Goal: Task Accomplishment & Management: Manage account settings

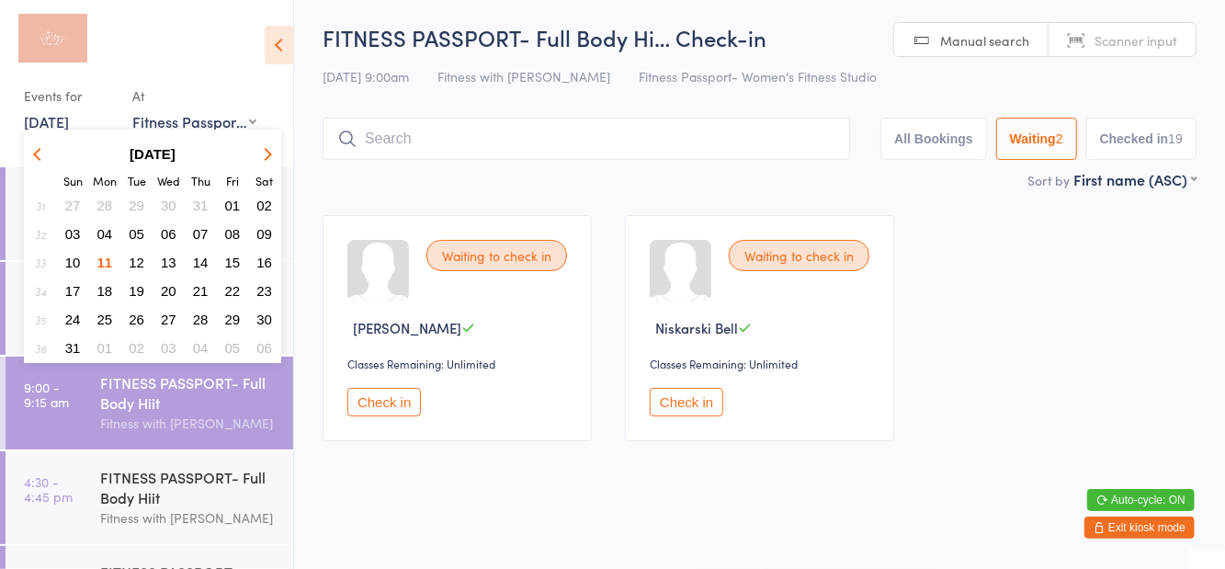
click at [67, 272] on button "10" at bounding box center [73, 262] width 28 height 25
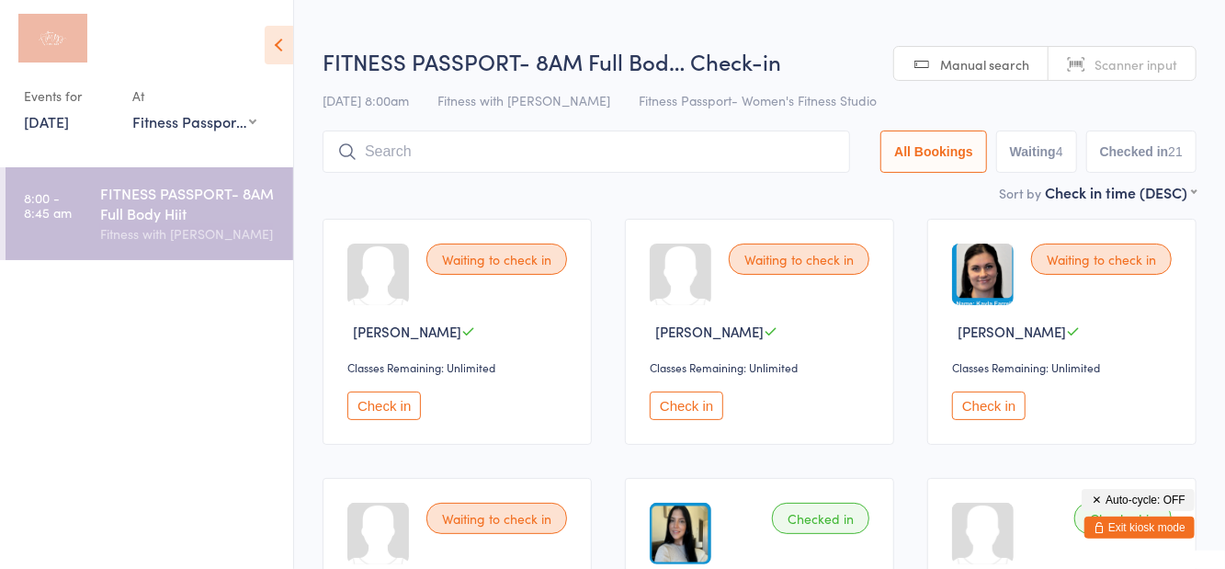
click at [833, 62] on h2 "FITNESS PASSPORT- 8AM Full Bod… Check-in" at bounding box center [760, 61] width 874 height 30
click at [1119, 156] on button "Checked in 21" at bounding box center [1141, 151] width 110 height 42
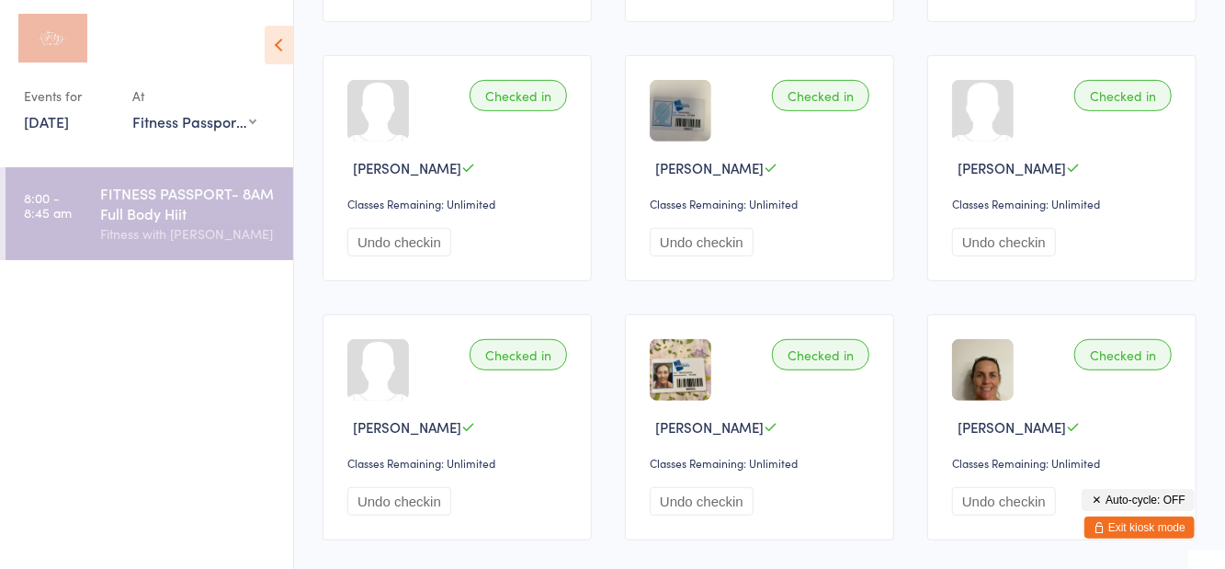
scroll to position [421, 0]
click at [1140, 538] on button "Exit kiosk mode" at bounding box center [1139, 527] width 110 height 22
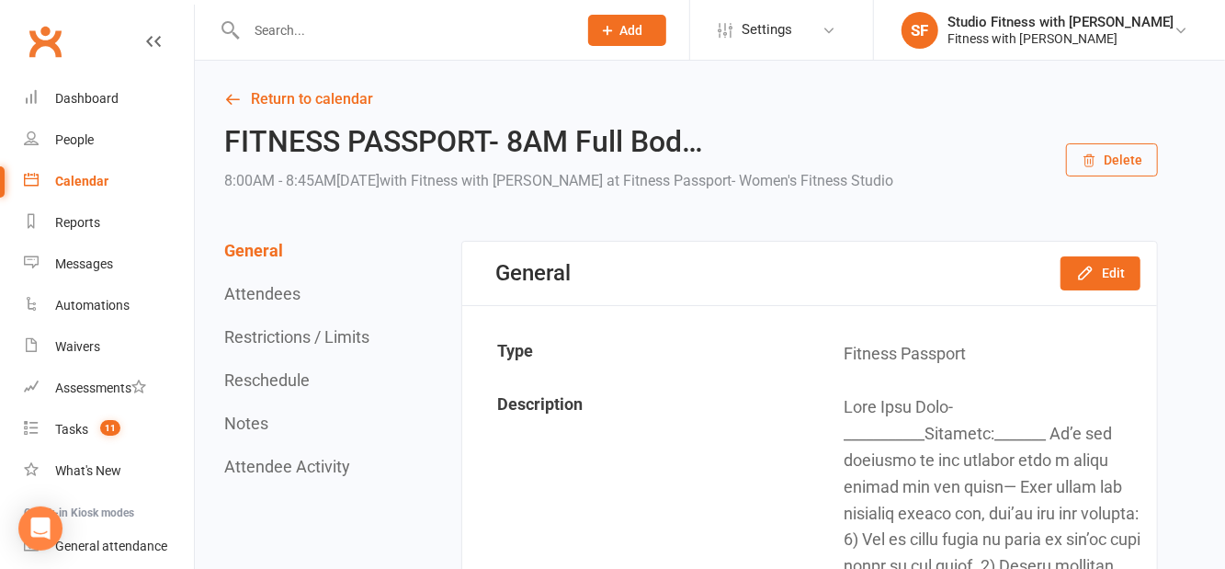
click at [273, 298] on button "Attendees" at bounding box center [262, 293] width 76 height 19
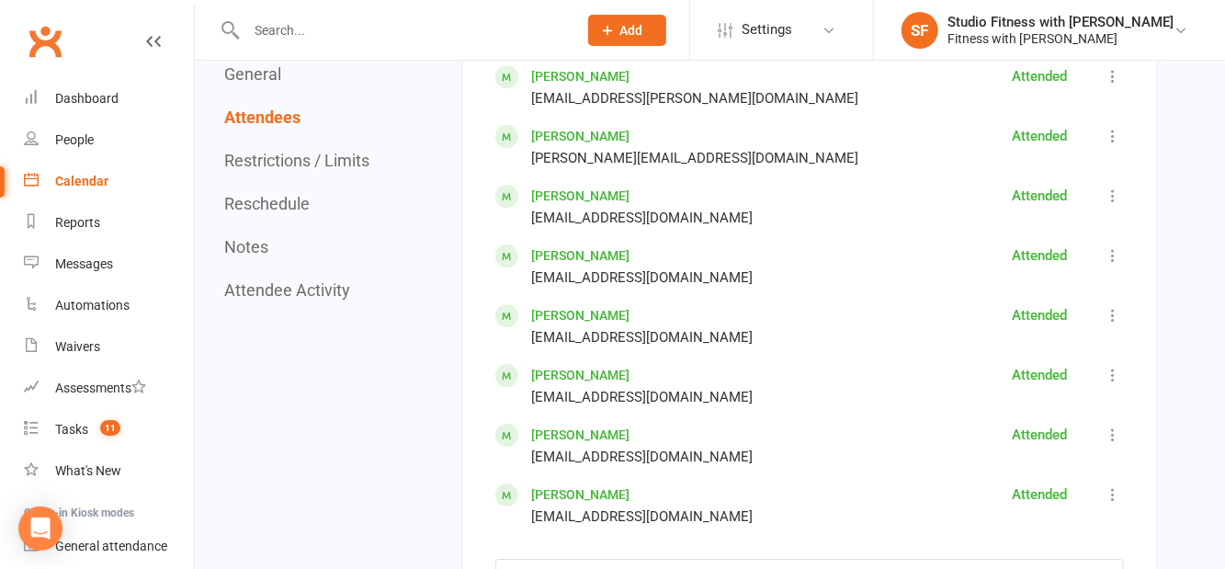
scroll to position [3108, 0]
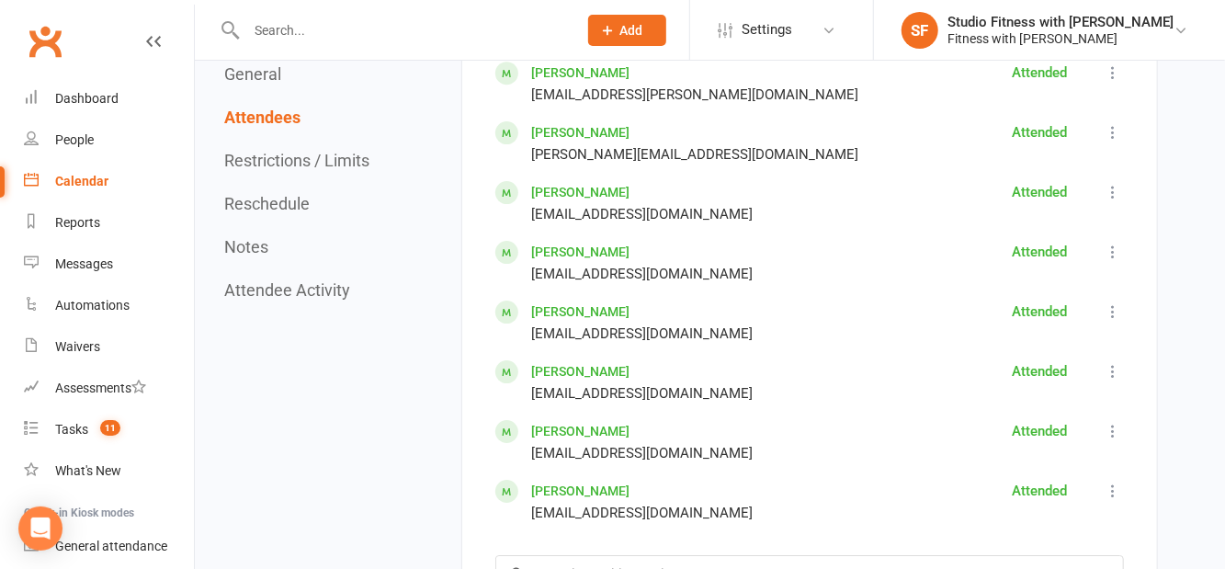
click at [594, 186] on link "[PERSON_NAME]" at bounding box center [580, 192] width 98 height 15
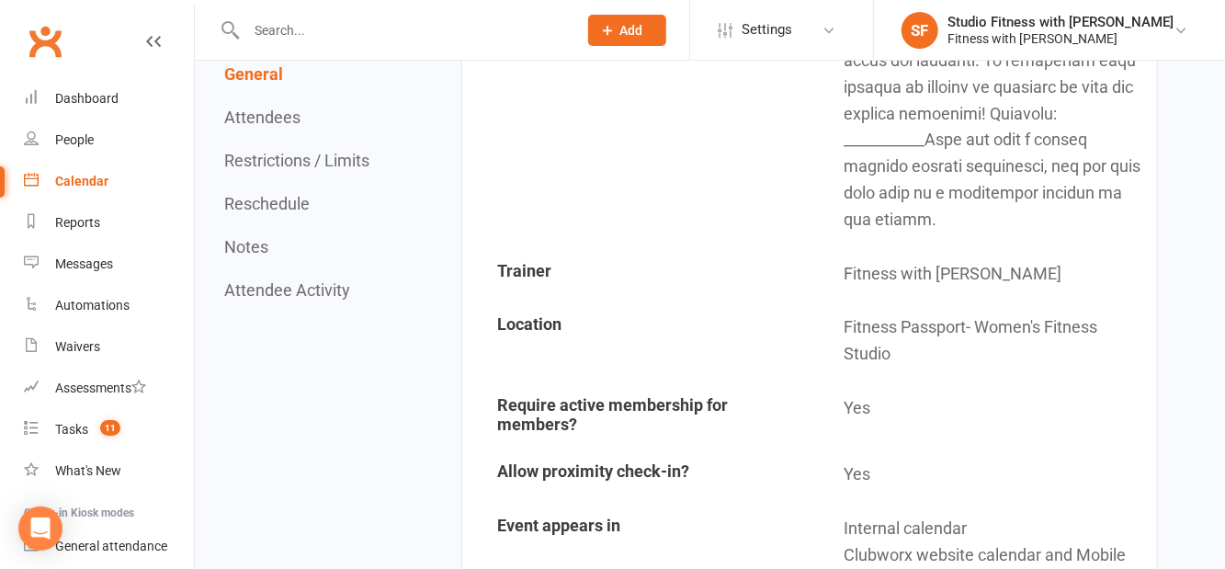
click at [235, 111] on button "Attendees" at bounding box center [262, 117] width 76 height 19
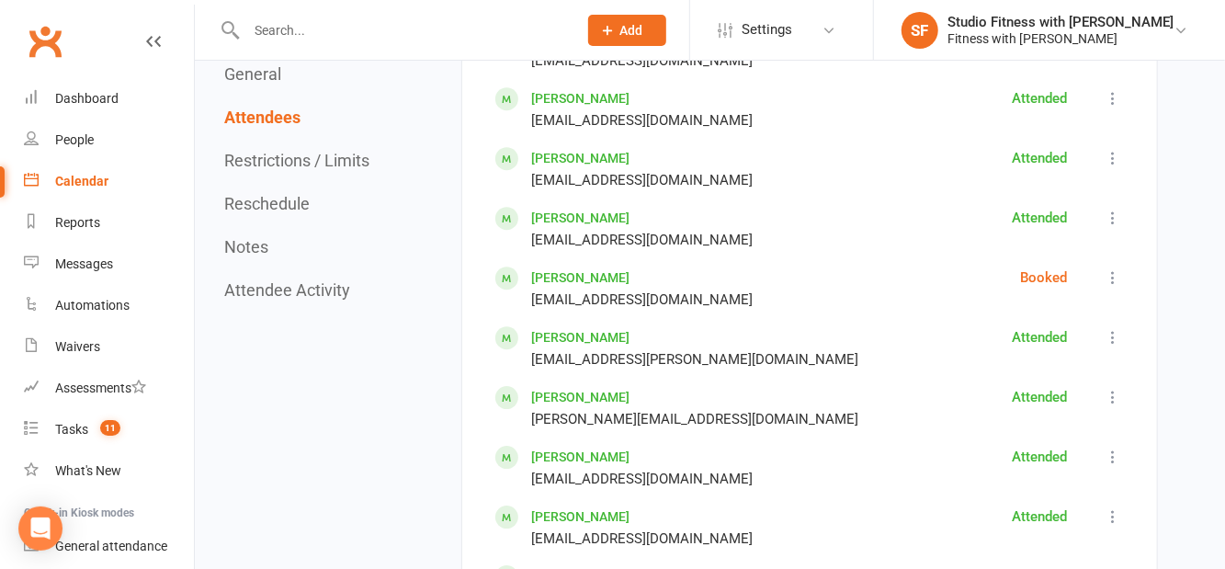
scroll to position [2847, 0]
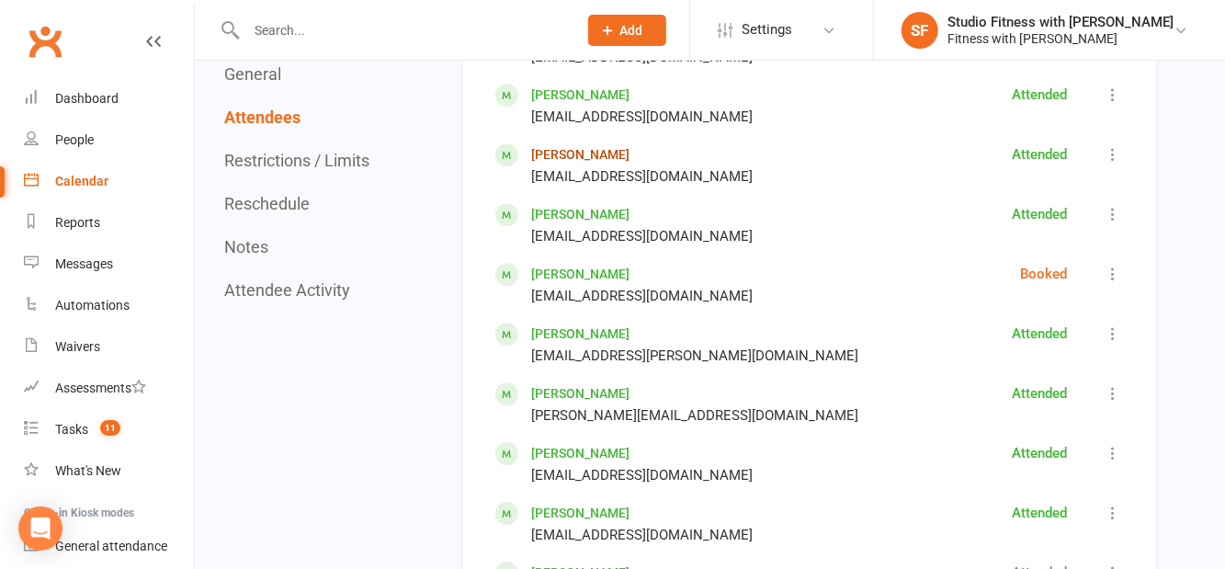
click at [555, 154] on link "[PERSON_NAME]" at bounding box center [580, 154] width 98 height 15
